Goal: Find specific page/section: Find specific page/section

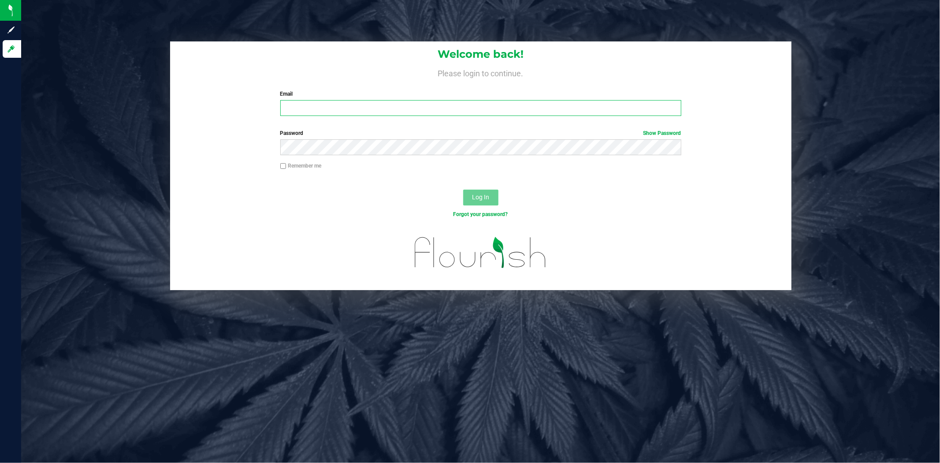
type input "[PERSON_NAME][EMAIL_ADDRESS][PERSON_NAME][DOMAIN_NAME]"
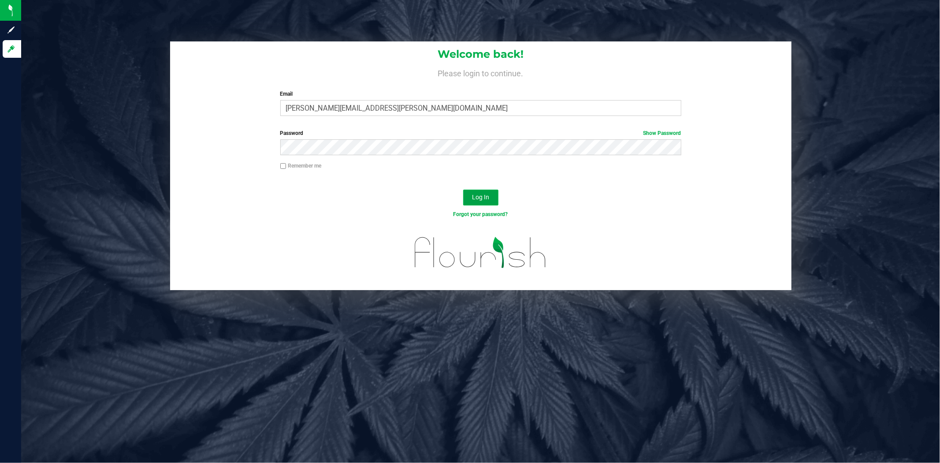
click at [307, 119] on span "Log In" at bounding box center [480, 197] width 17 height 7
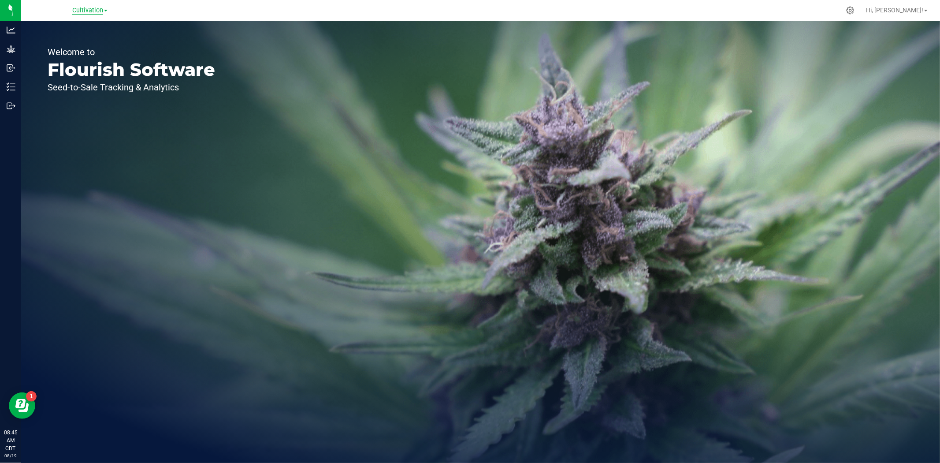
click at [94, 10] on span "Cultivation" at bounding box center [87, 11] width 31 height 8
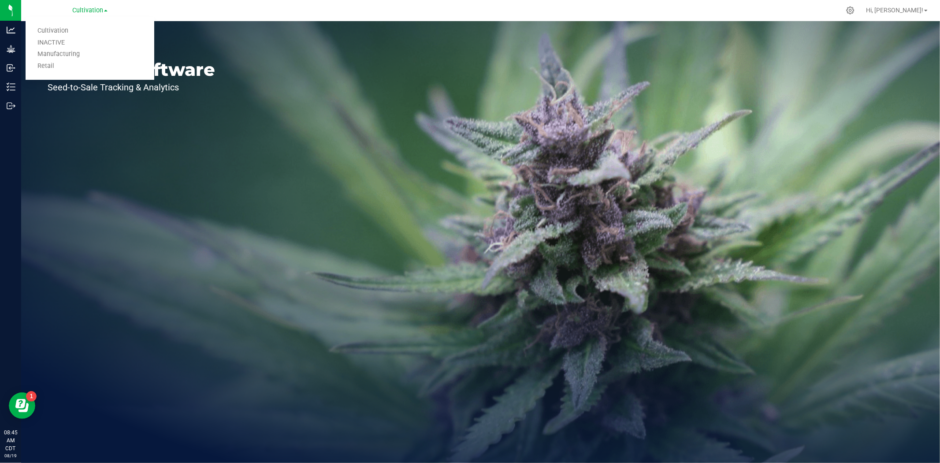
click at [66, 74] on ul "Cultivation INACTIVE Manufacturing Retail" at bounding box center [90, 48] width 129 height 63
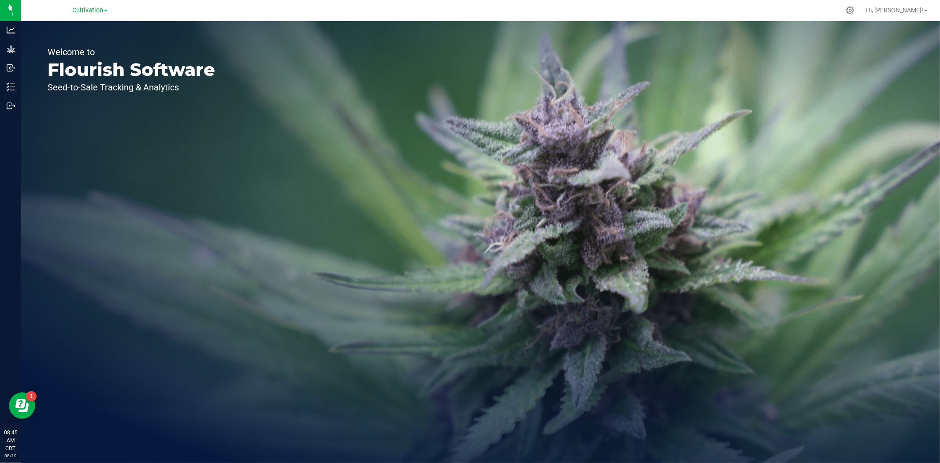
click at [66, 66] on p "Flourish Software" at bounding box center [132, 70] width 168 height 18
click at [88, 1] on nav "Cultivation Cultivation INACTIVE Manufacturing Retail Hi, [PERSON_NAME]!" at bounding box center [480, 10] width 919 height 21
click at [87, 8] on span "Cultivation" at bounding box center [87, 11] width 31 height 8
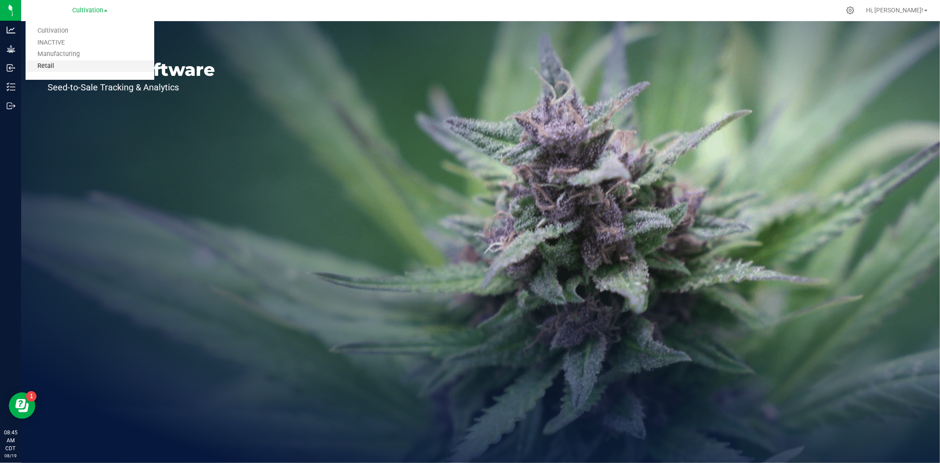
click at [63, 65] on link "Retail" at bounding box center [90, 66] width 129 height 12
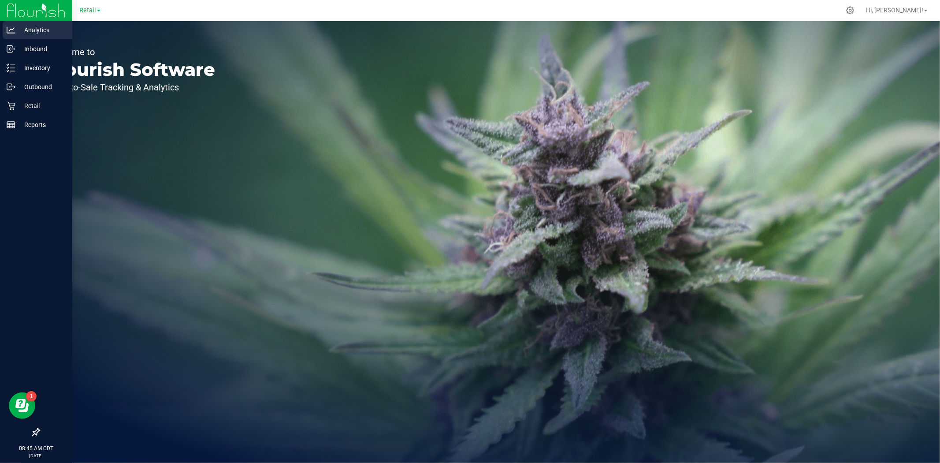
click at [16, 31] on p "Analytics" at bounding box center [41, 30] width 53 height 11
click at [47, 29] on p "Analytics" at bounding box center [41, 30] width 53 height 11
click at [19, 29] on p "Analytics" at bounding box center [41, 30] width 53 height 11
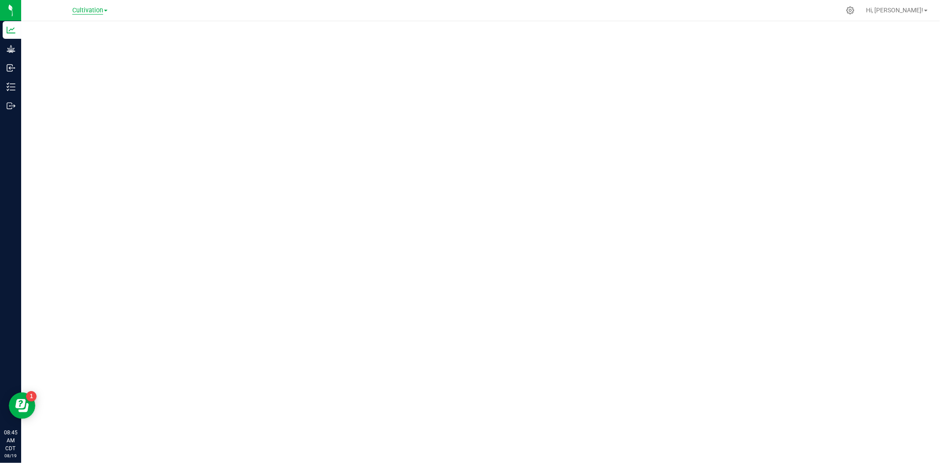
click at [93, 13] on span "Cultivation" at bounding box center [87, 11] width 31 height 8
click at [64, 69] on link "Retail" at bounding box center [90, 66] width 129 height 12
